Goal: Communication & Community: Share content

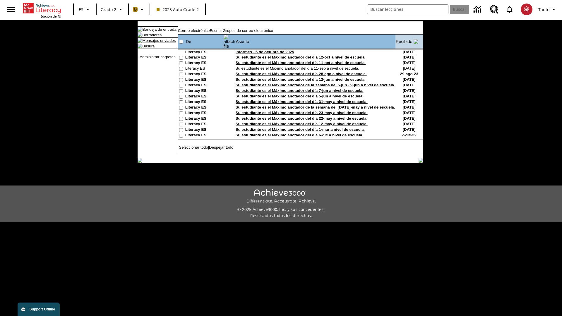
click at [156, 43] on link "Mensajes enviados" at bounding box center [158, 40] width 33 height 4
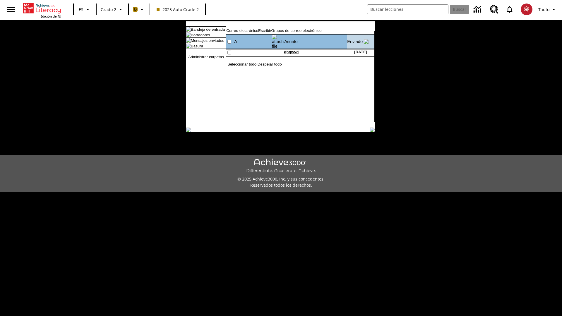
click at [192, 48] on link "Basura" at bounding box center [197, 46] width 12 height 4
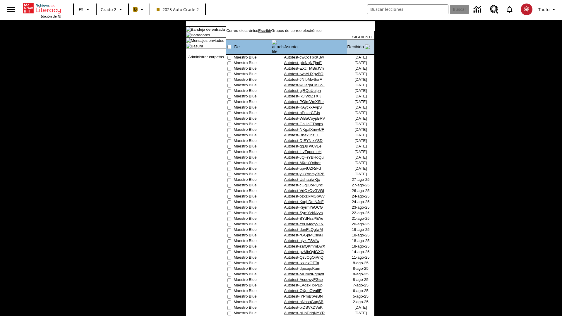
click at [271, 33] on link "Escribir" at bounding box center [264, 30] width 13 height 4
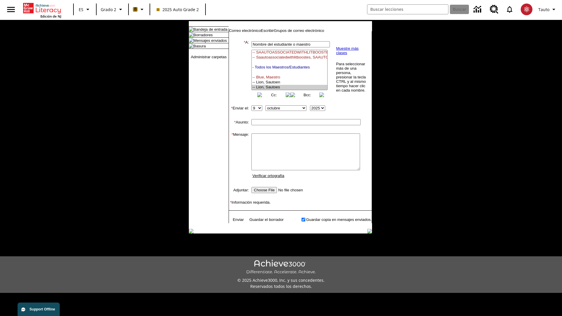
select select "U,21437111,1"
type input "Autotest-qMZutvBGKw"
type textarea "email body message"
click at [235, 222] on link "Enviar" at bounding box center [237, 219] width 11 height 4
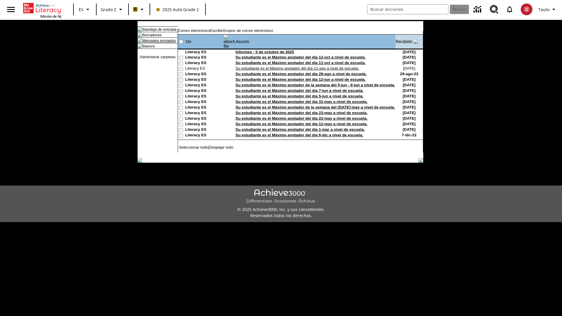
click at [156, 43] on link "Mensajes enviados" at bounding box center [158, 40] width 33 height 4
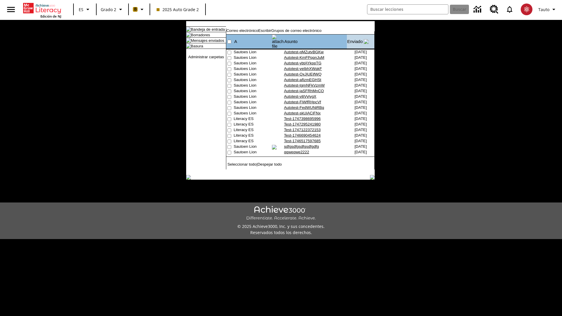
click at [228, 51] on input"] "checkbox" at bounding box center [229, 53] width 4 height 4
checkbox input"] "true"
